Goal: Information Seeking & Learning: Learn about a topic

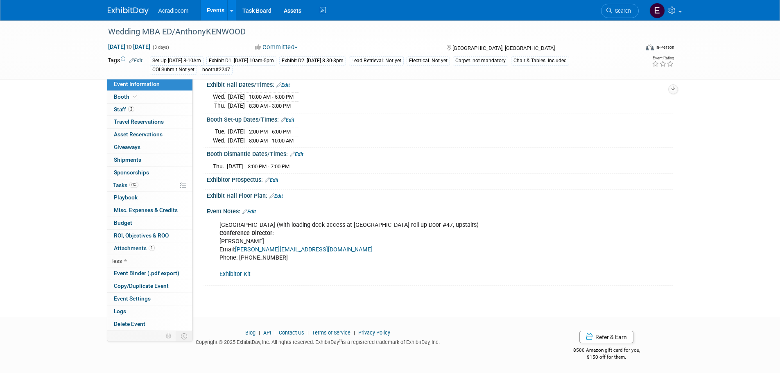
click at [131, 9] on img at bounding box center [128, 11] width 41 height 8
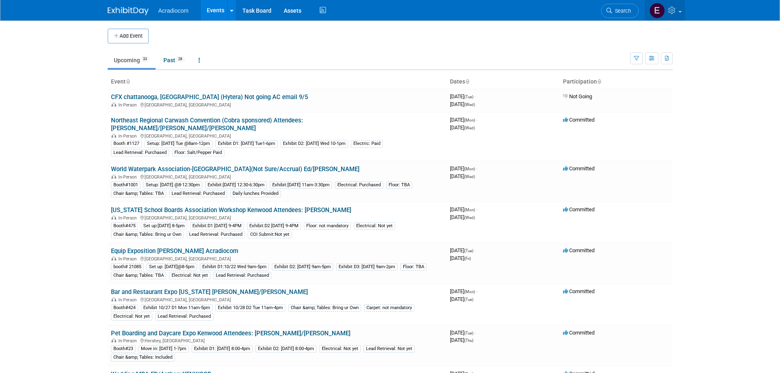
click at [675, 8] on icon at bounding box center [672, 10] width 9 height 7
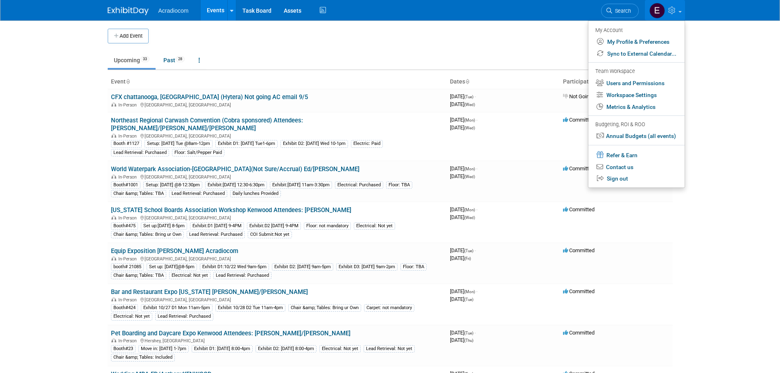
click at [441, 33] on td at bounding box center [397, 36] width 497 height 15
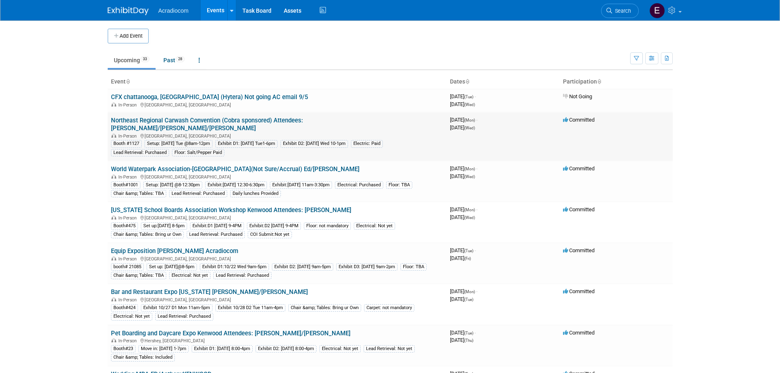
click at [216, 120] on link "Northeast Regional Carwash Convention (Cobra sponsored) Attendees: [PERSON_NAME…" at bounding box center [207, 124] width 192 height 15
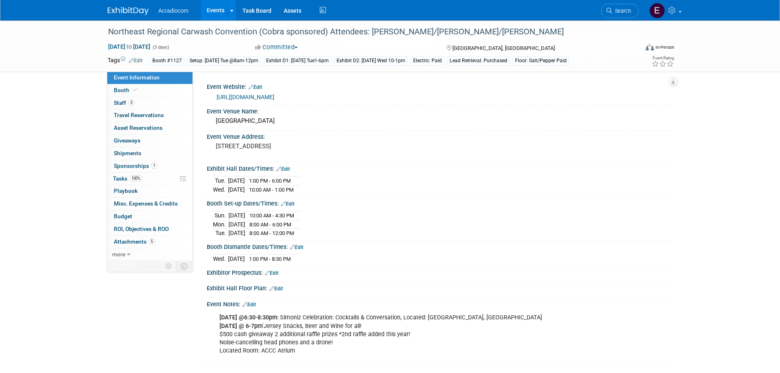
click at [114, 12] on img at bounding box center [128, 11] width 41 height 8
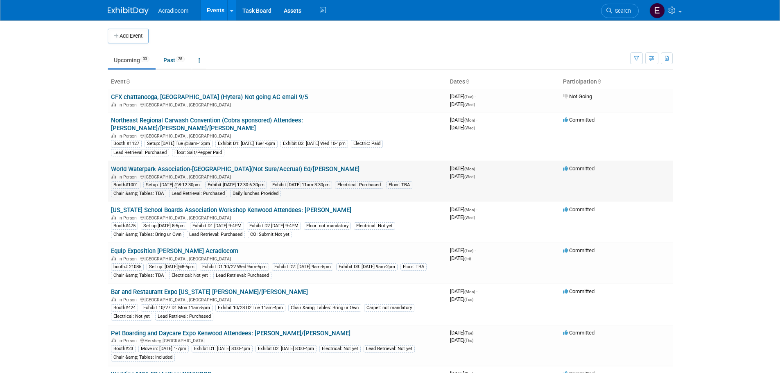
click at [157, 165] on link "World Waterpark Association-[GEOGRAPHIC_DATA](Not Sure/Accrual) Ed/[PERSON_NAME]" at bounding box center [235, 168] width 249 height 7
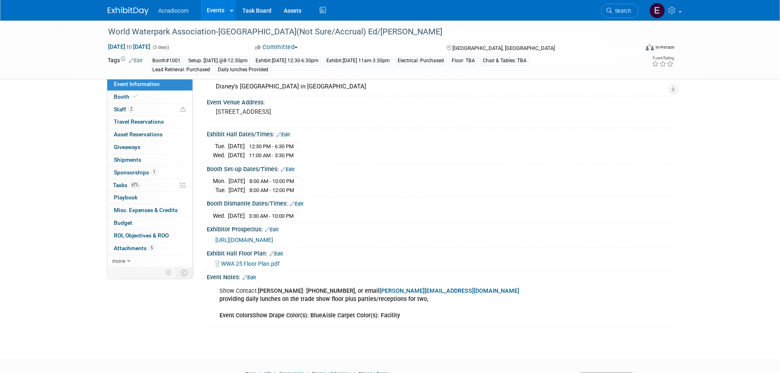
scroll to position [82, 0]
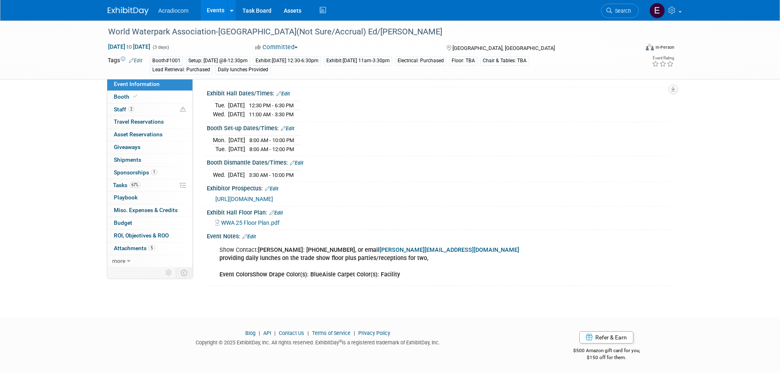
click at [137, 269] on td at bounding box center [134, 272] width 54 height 11
click at [137, 262] on link "more" at bounding box center [149, 261] width 85 height 12
click at [136, 310] on link "Logs" at bounding box center [149, 311] width 85 height 12
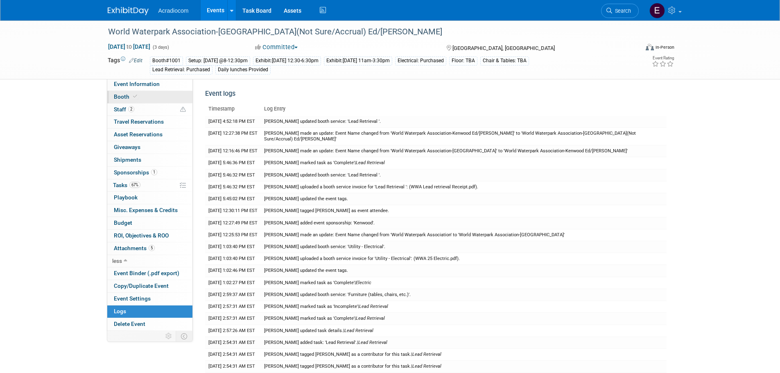
click at [138, 98] on link "Booth" at bounding box center [149, 97] width 85 height 12
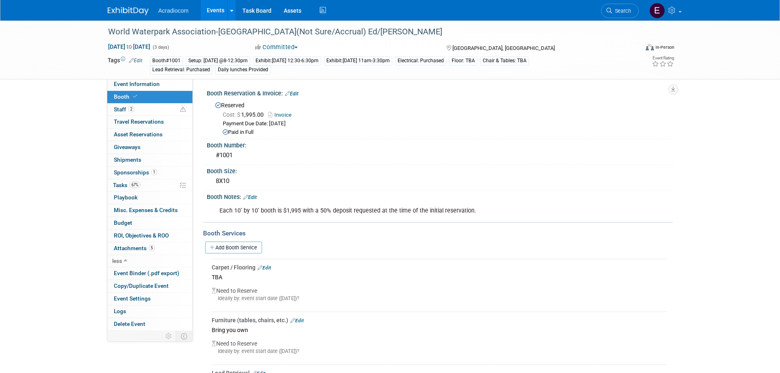
scroll to position [82, 0]
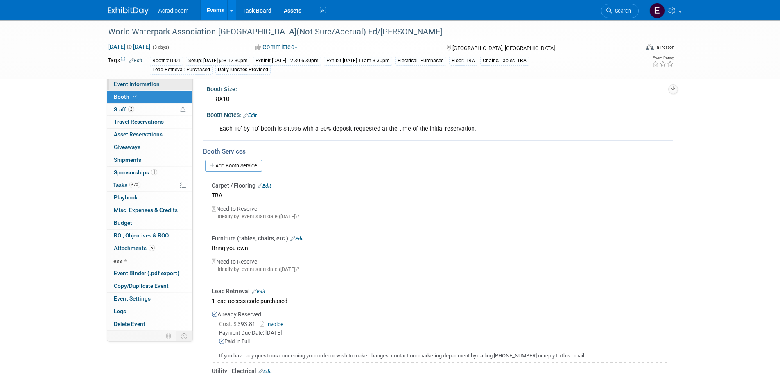
click at [161, 83] on link "Event Information" at bounding box center [149, 84] width 85 height 12
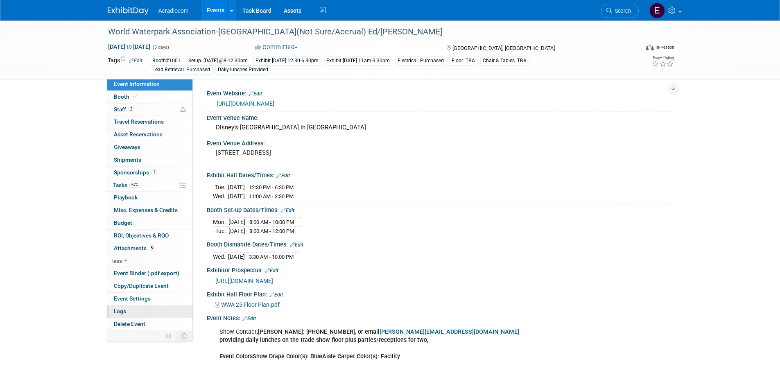
click at [144, 315] on link "Logs" at bounding box center [149, 311] width 85 height 12
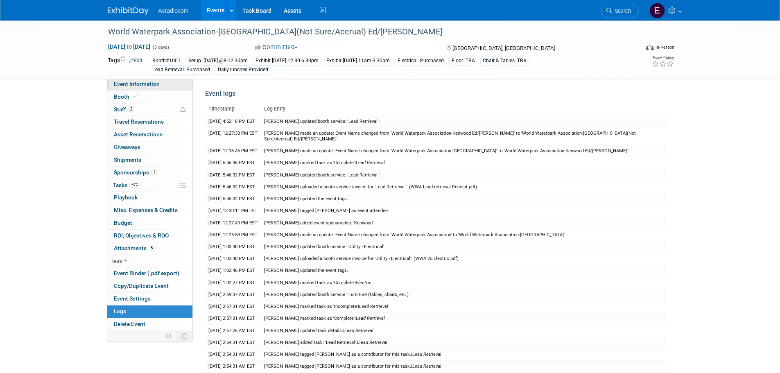
click at [155, 86] on span "Event Information" at bounding box center [137, 84] width 46 height 7
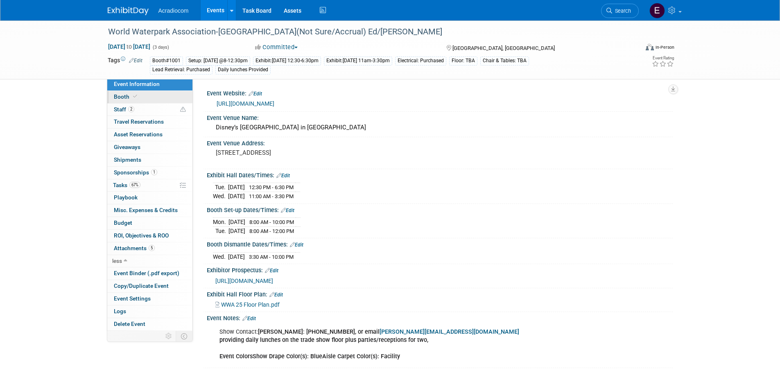
click at [155, 94] on link "Booth" at bounding box center [149, 97] width 85 height 12
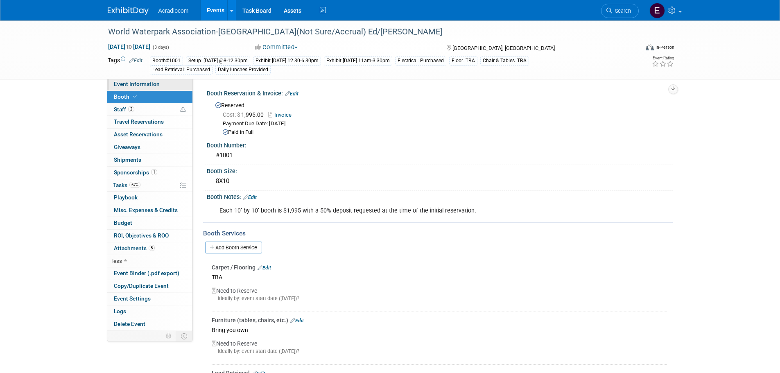
click at [160, 84] on link "Event Information" at bounding box center [149, 84] width 85 height 12
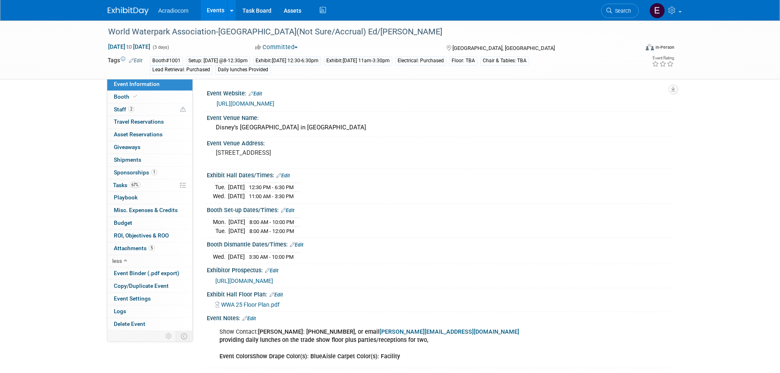
click at [243, 100] on link "https://www.wwashow.org/exhibitor-info/" at bounding box center [246, 103] width 58 height 7
click at [138, 100] on link "Booth" at bounding box center [149, 97] width 85 height 12
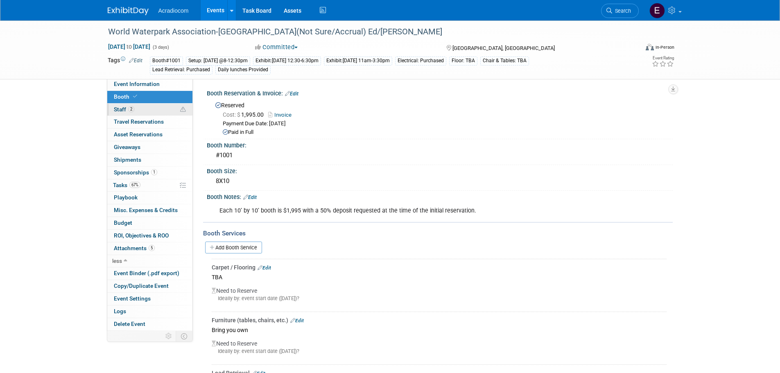
click at [138, 110] on link "2 Staff 2" at bounding box center [149, 110] width 85 height 12
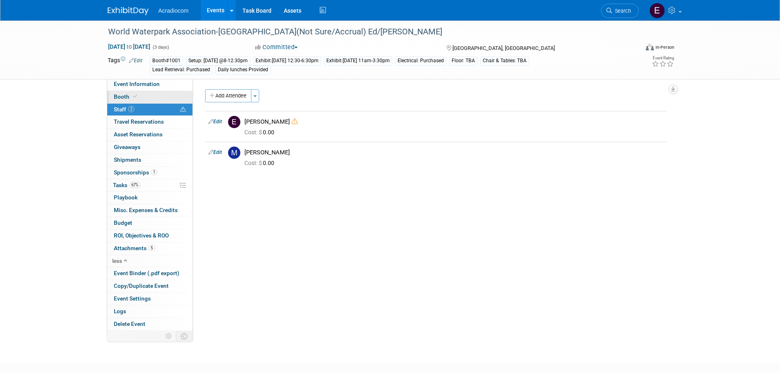
click at [142, 99] on link "Booth" at bounding box center [149, 97] width 85 height 12
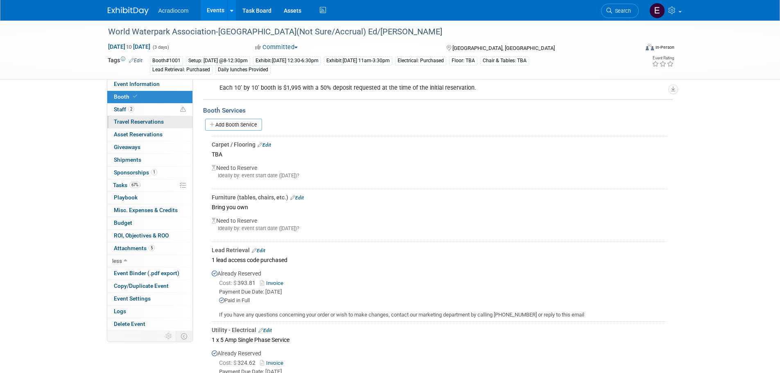
scroll to position [82, 0]
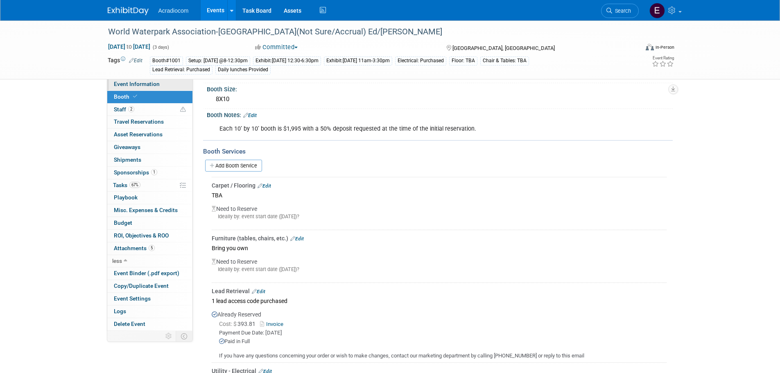
click at [151, 87] on link "Event Information" at bounding box center [149, 84] width 85 height 12
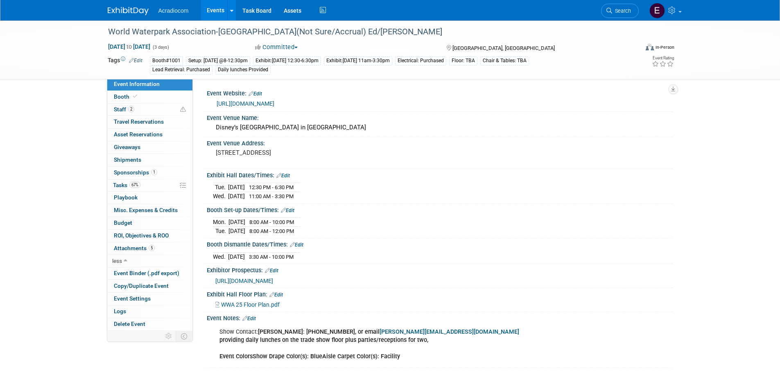
scroll to position [82, 0]
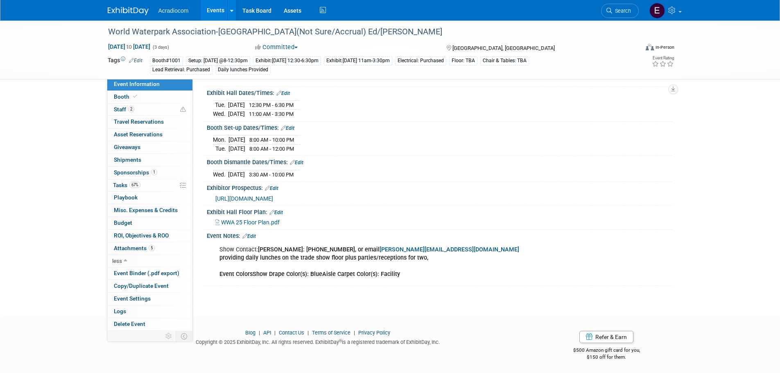
click at [255, 233] on link "Edit" at bounding box center [249, 236] width 14 height 6
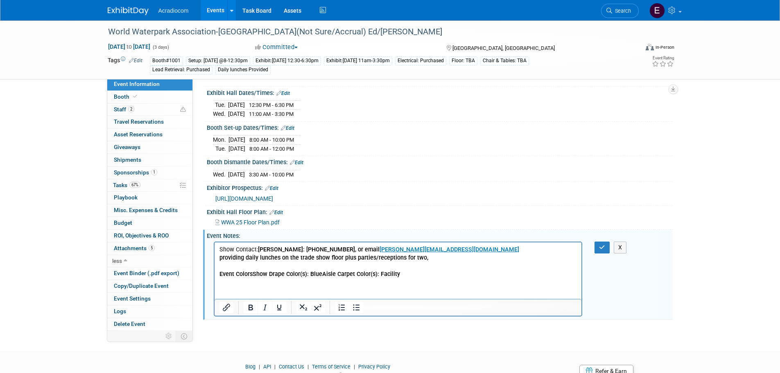
scroll to position [0, 0]
click at [271, 278] on html "Show Contact: Patty Miller: 1-913-381-6734, or email patty@waterparks.org provi…" at bounding box center [397, 260] width 367 height 36
click at [422, 276] on p "Show Contact: Patty Miller: 1-913-381-6734, or email patty@waterparks.org provi…" at bounding box center [398, 261] width 358 height 33
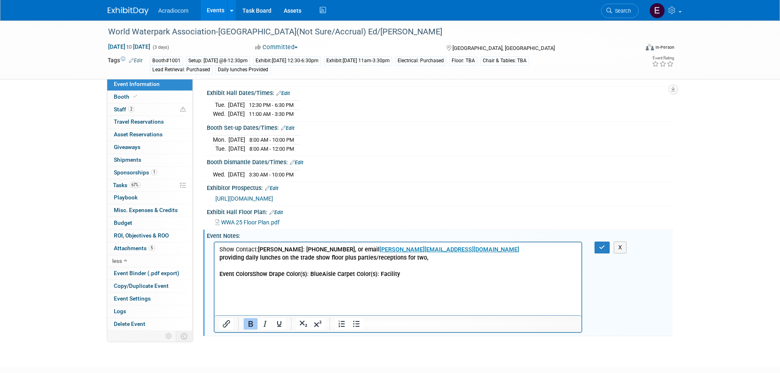
drag, startPoint x: 261, startPoint y: 295, endPoint x: 230, endPoint y: 287, distance: 31.6
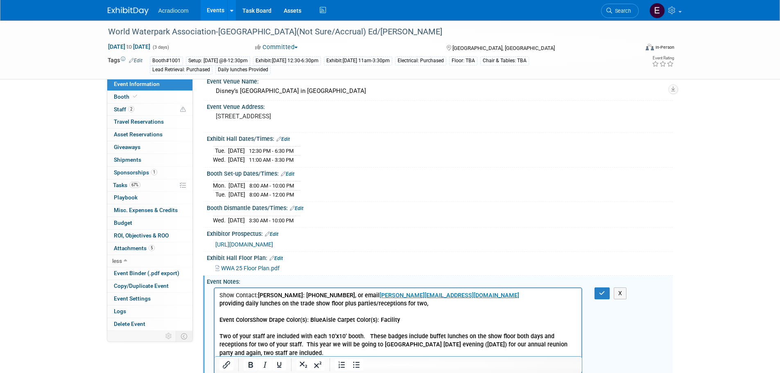
scroll to position [118, 0]
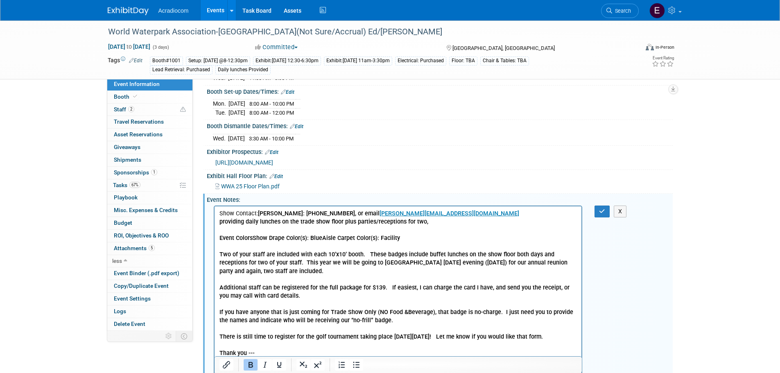
drag, startPoint x: 294, startPoint y: 298, endPoint x: 210, endPoint y: 288, distance: 84.9
click at [214, 288] on html "Show Contact: Patty Miller: 1-913-381-6734, or email patty@waterparks.org provi…" at bounding box center [397, 281] width 367 height 151
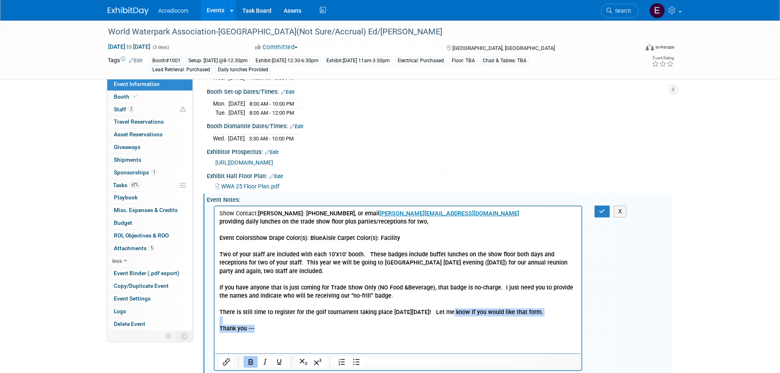
drag, startPoint x: 260, startPoint y: 331, endPoint x: 448, endPoint y: 310, distance: 189.1
click at [448, 310] on body "Show Contact: Patty Miller: 1-913-381-6734, or email patty@waterparks.org provi…" at bounding box center [398, 270] width 359 height 123
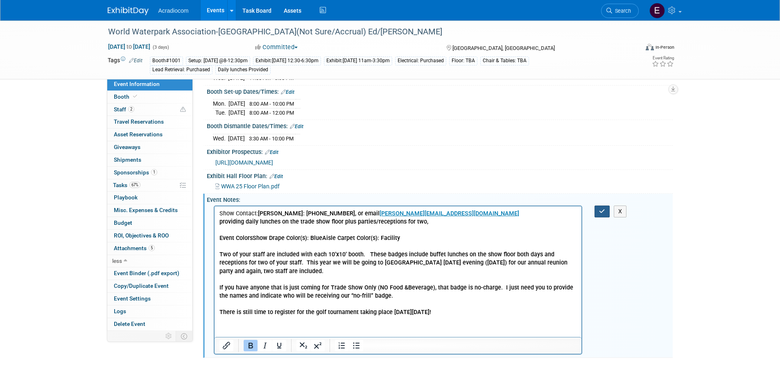
click at [606, 213] on button "button" at bounding box center [602, 212] width 15 height 12
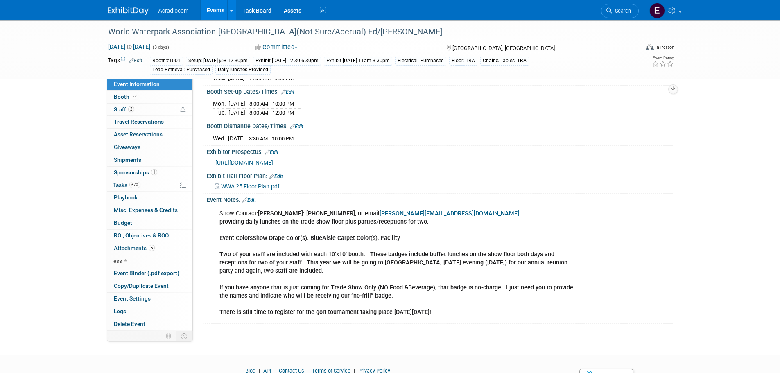
click at [136, 18] on div "Acradiocom Events Add Event Bulk Upload Events Shareable Event Boards Recently …" at bounding box center [390, 10] width 565 height 20
click at [138, 11] on img at bounding box center [128, 11] width 41 height 8
